Goal: Browse casually

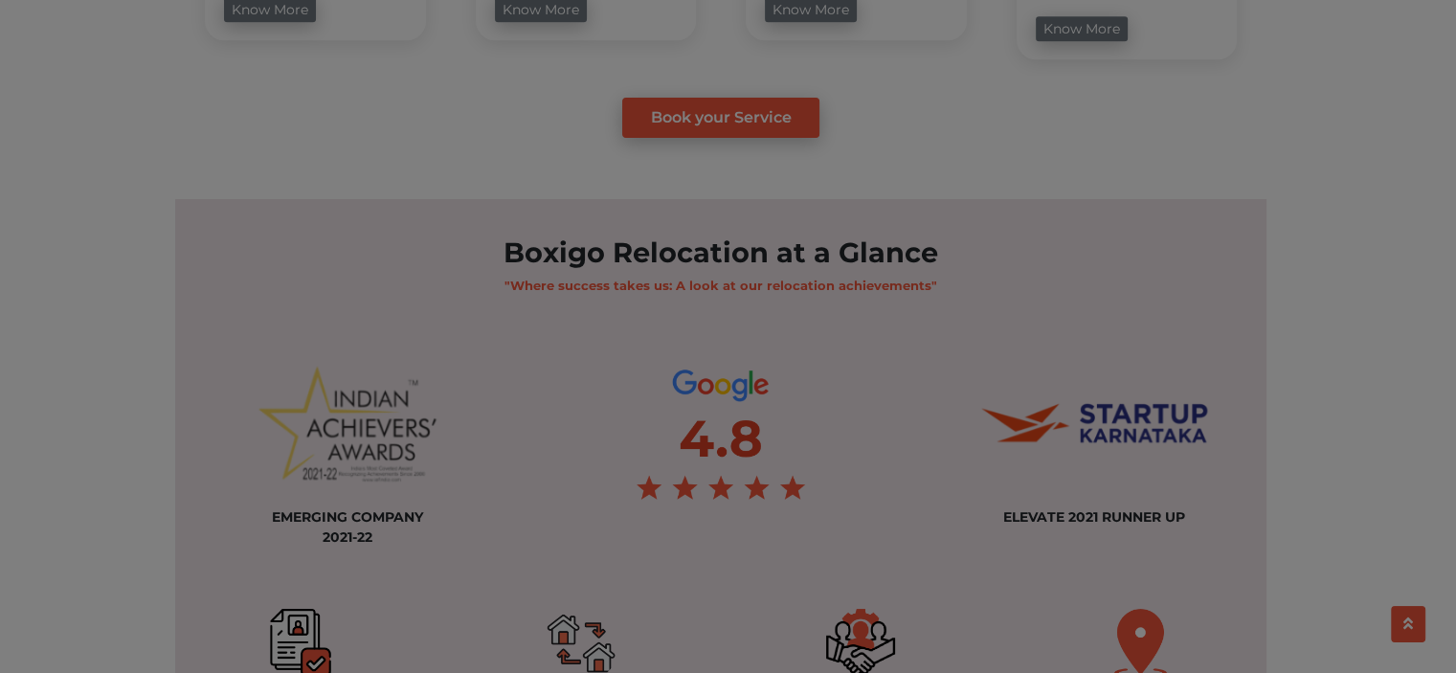
scroll to position [2011, 0]
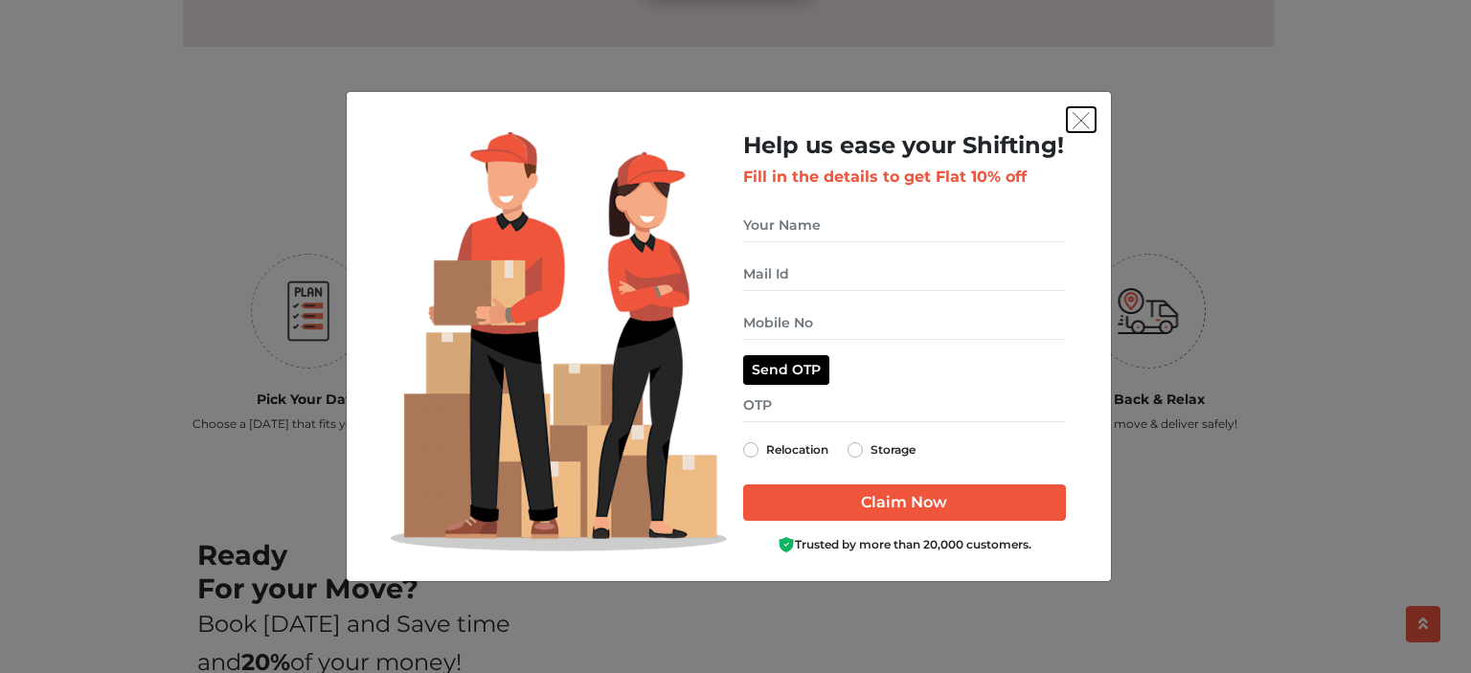
click at [1072, 130] on button "get free quote dialog" at bounding box center [1081, 119] width 29 height 25
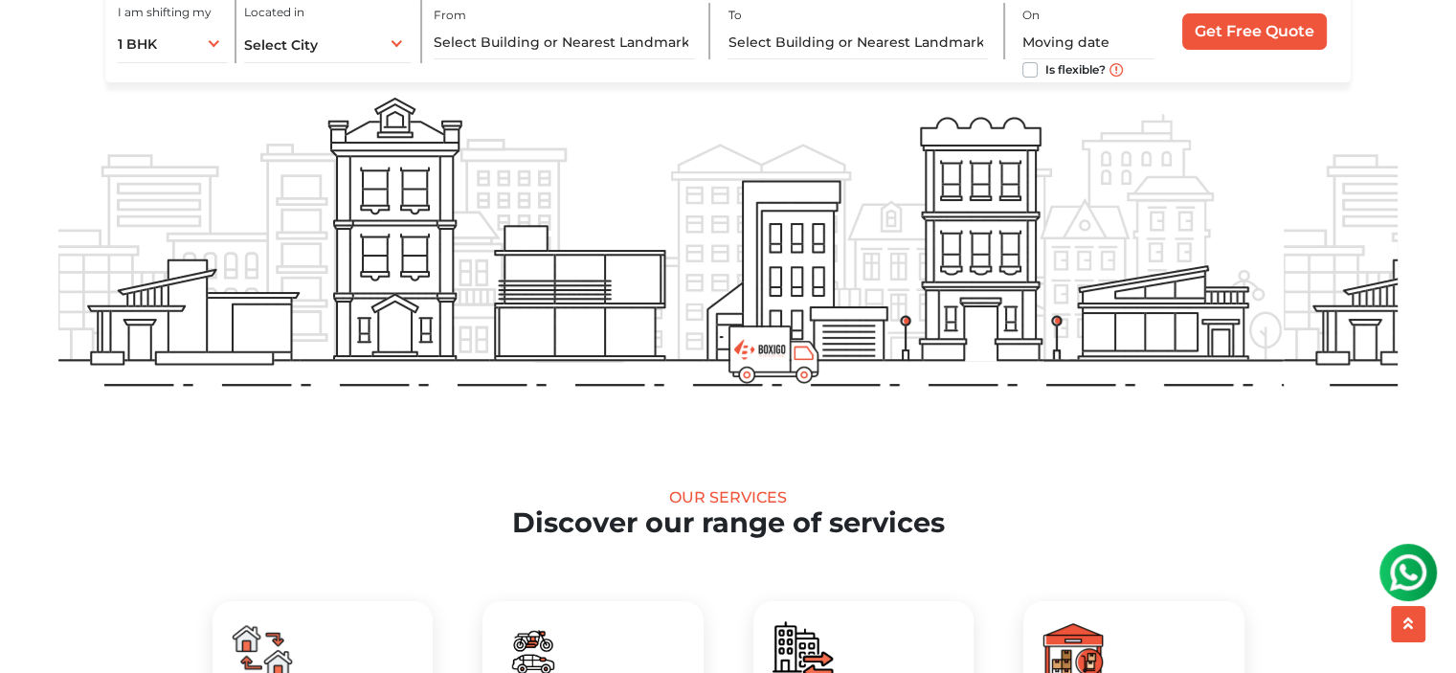
scroll to position [287, 0]
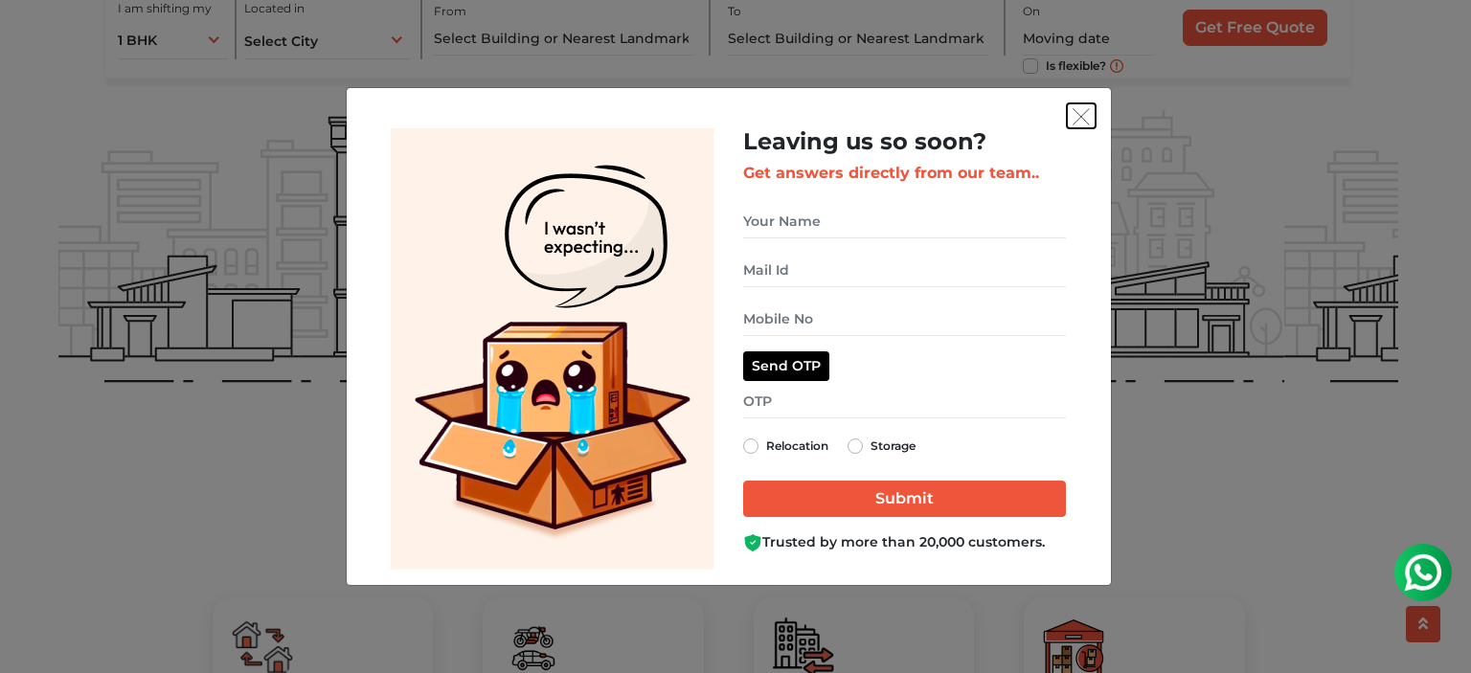
click at [1077, 124] on img "get free quote dialog" at bounding box center [1080, 116] width 17 height 17
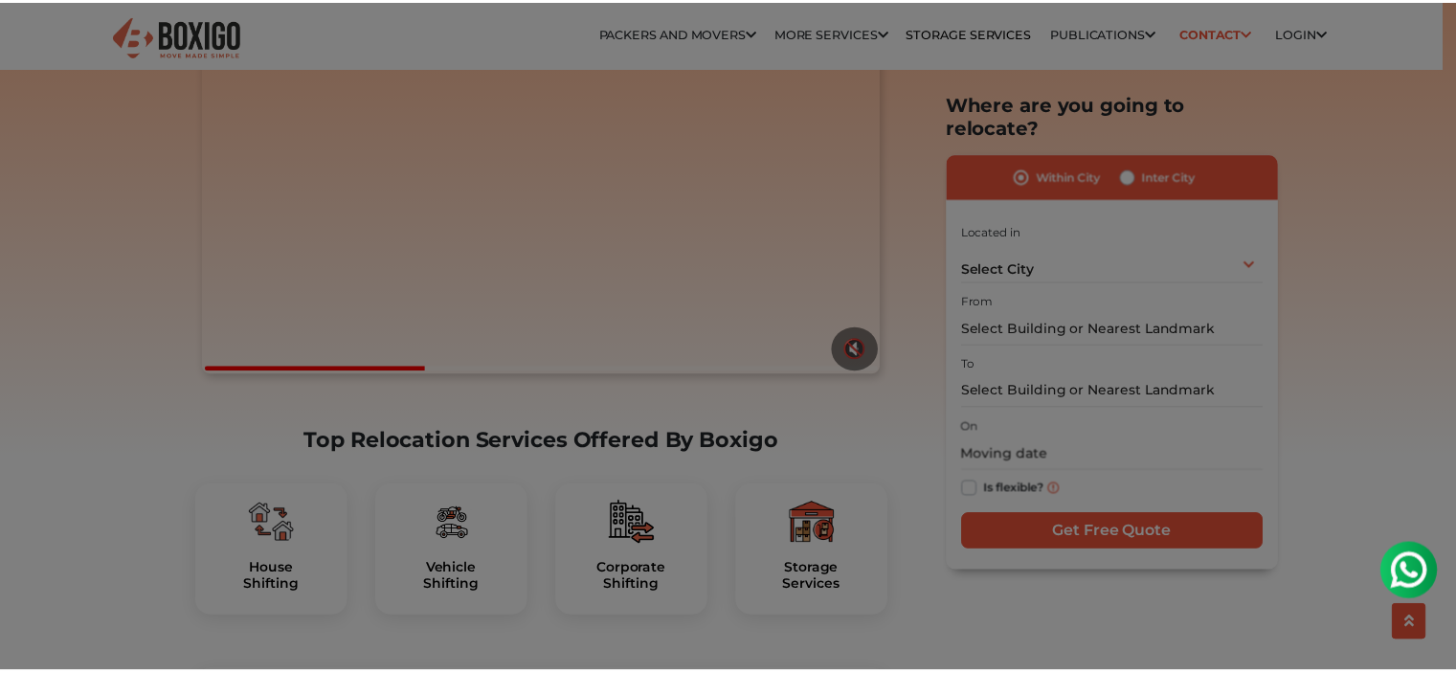
scroll to position [287, 0]
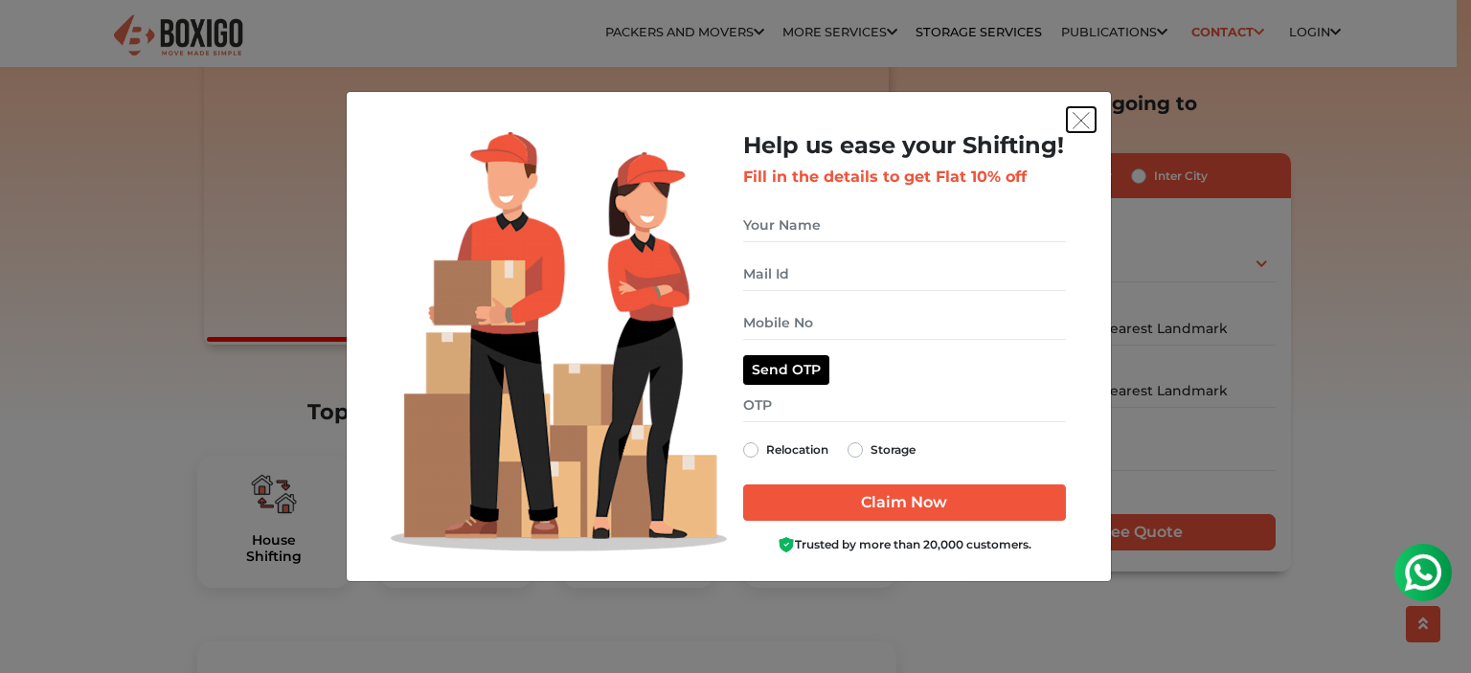
click at [1078, 124] on img "get free quote dialog" at bounding box center [1080, 120] width 17 height 17
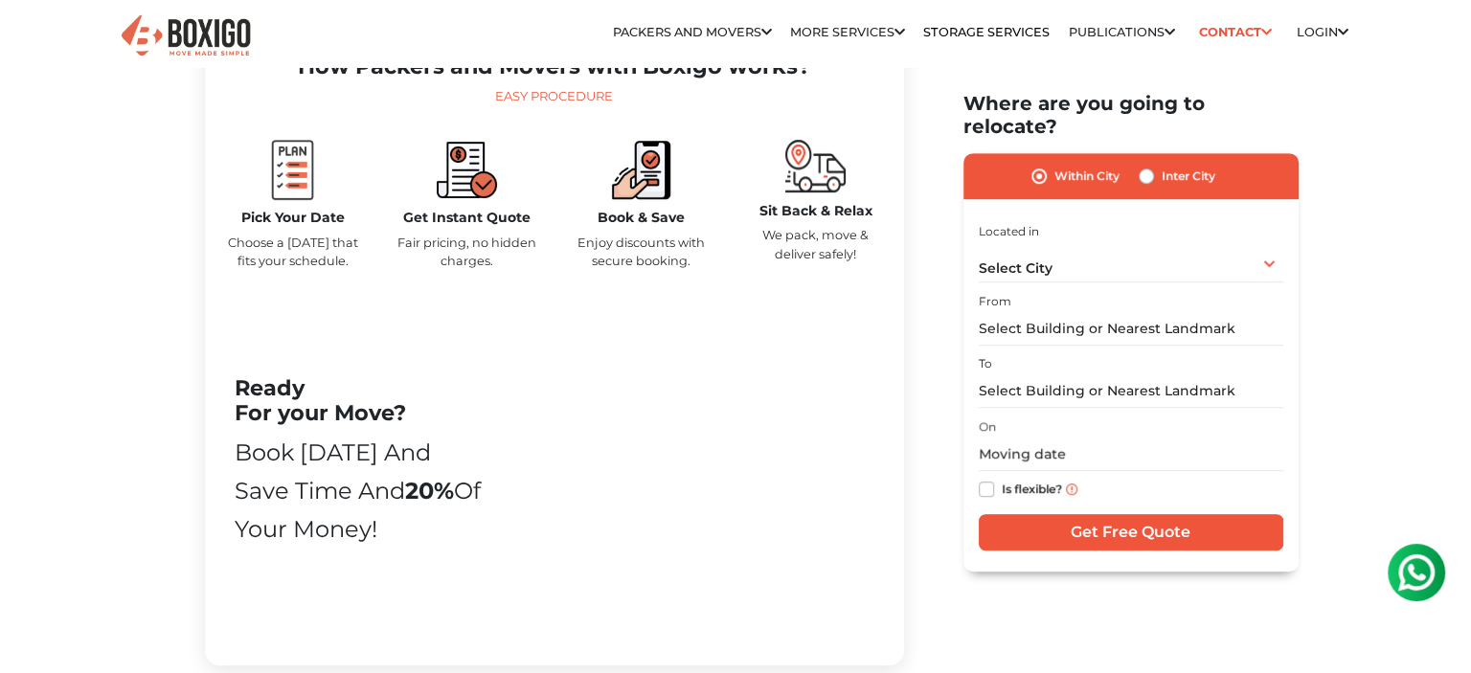
scroll to position [0, 0]
